Goal: Transaction & Acquisition: Purchase product/service

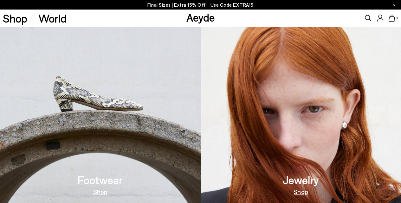
scroll to position [286, 0]
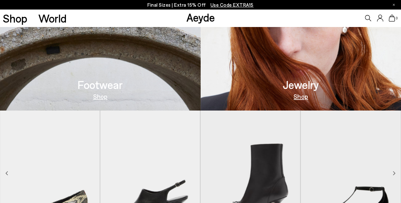
click at [103, 83] on h3 "Footwear" at bounding box center [100, 84] width 45 height 11
click at [97, 96] on link "Shop" at bounding box center [100, 96] width 14 height 6
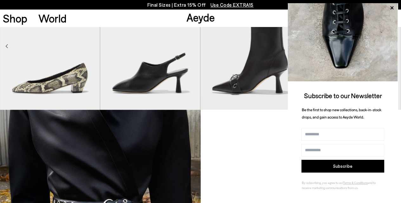
scroll to position [2, 0]
click at [391, 7] on icon at bounding box center [392, 7] width 8 height 8
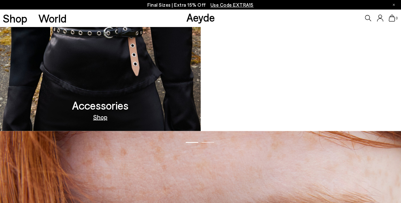
scroll to position [539, 0]
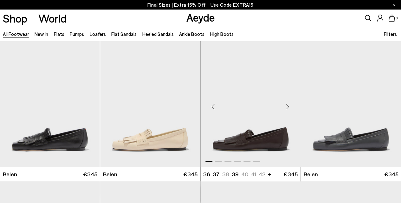
click at [289, 104] on div "Next slide" at bounding box center [288, 106] width 19 height 19
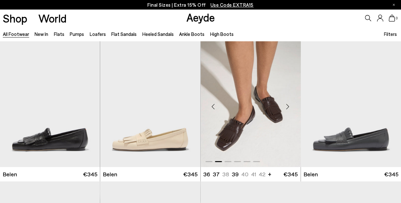
click at [289, 104] on div "Next slide" at bounding box center [288, 106] width 19 height 19
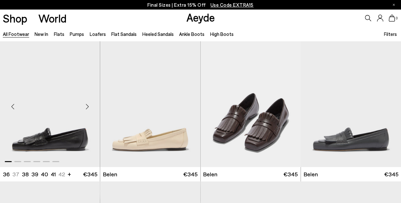
click at [88, 104] on div "Next slide" at bounding box center [87, 106] width 19 height 19
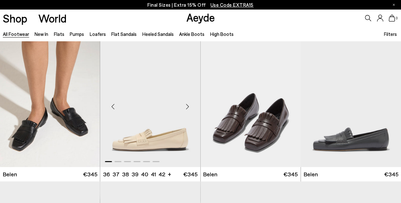
click at [186, 104] on div "Next slide" at bounding box center [187, 106] width 19 height 19
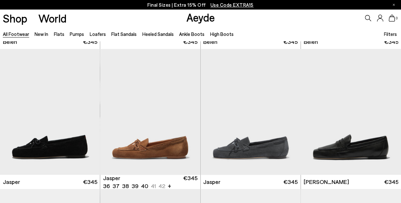
scroll to position [127, 0]
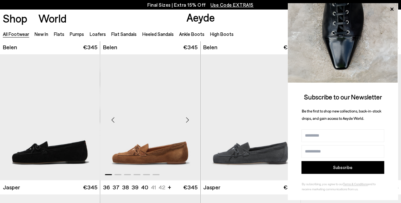
click at [186, 118] on div "Next slide" at bounding box center [187, 119] width 19 height 19
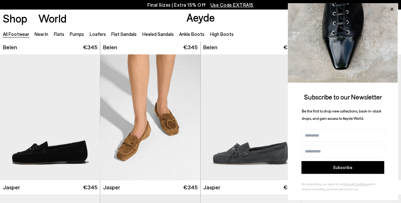
click at [391, 10] on icon at bounding box center [392, 9] width 8 height 8
